Goal: Transaction & Acquisition: Purchase product/service

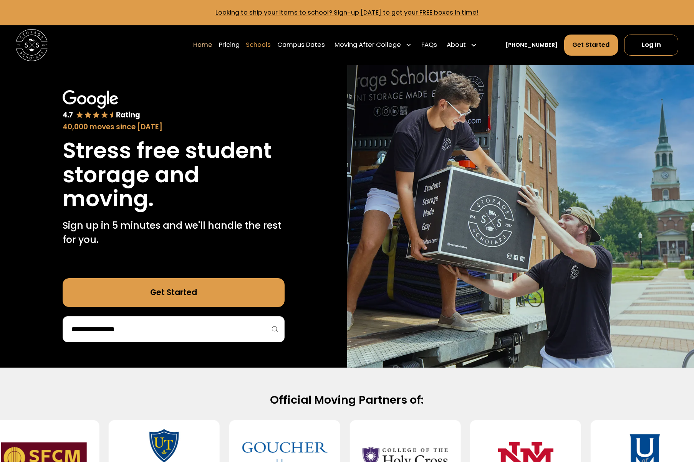
click at [264, 48] on link "Schools" at bounding box center [258, 45] width 25 height 22
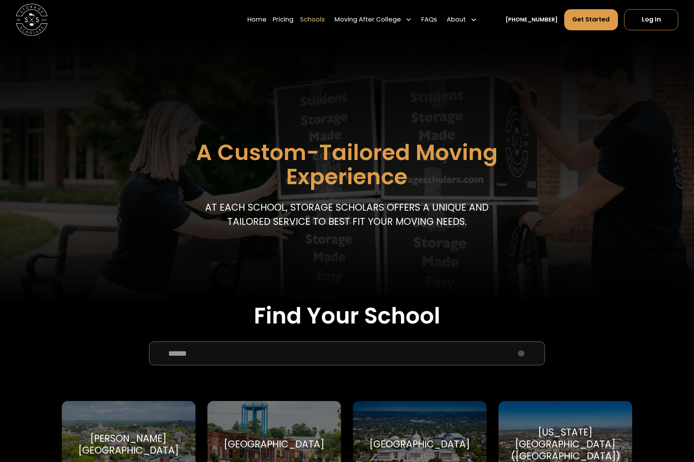
click at [255, 349] on input "School Select Form" at bounding box center [347, 354] width 396 height 24
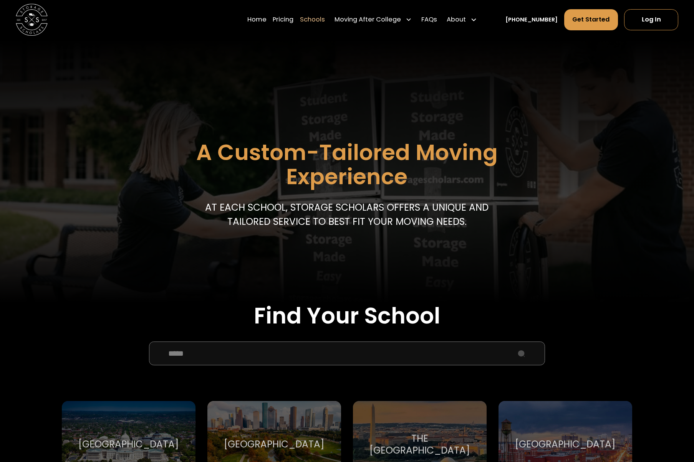
type input "****"
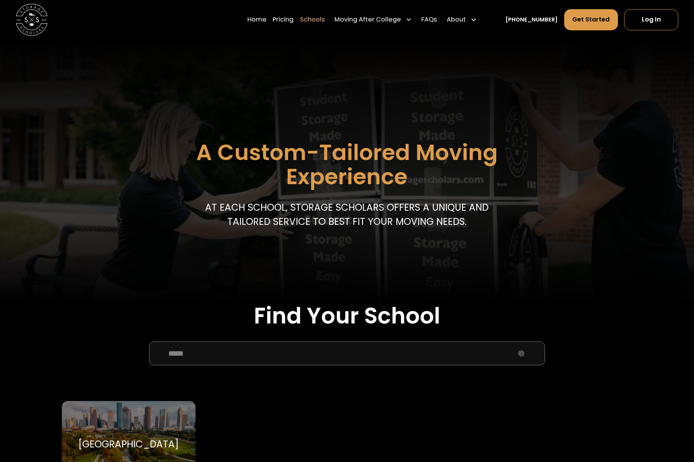
click at [180, 414] on div "Rice University [PERSON_NAME] The Owl" at bounding box center [129, 444] width 134 height 87
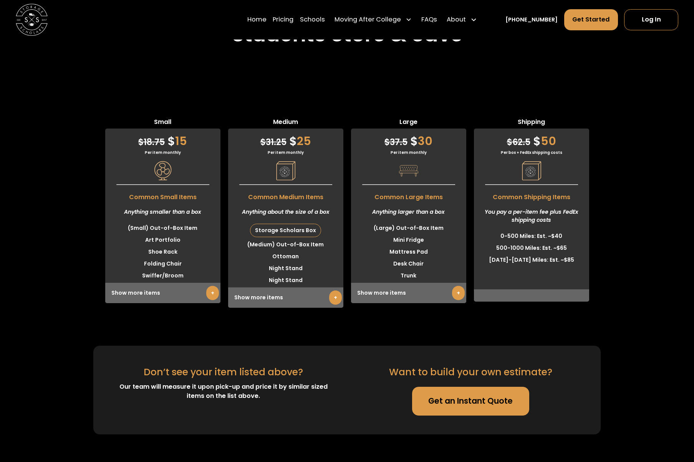
scroll to position [1923, 0]
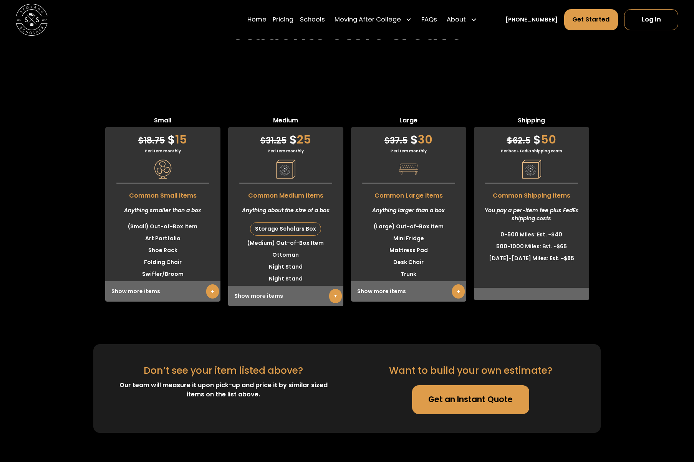
drag, startPoint x: 509, startPoint y: 404, endPoint x: 521, endPoint y: 404, distance: 12.7
click at [509, 404] on link "Get an Instant Quote" at bounding box center [470, 399] width 117 height 28
